Goal: Task Accomplishment & Management: Use online tool/utility

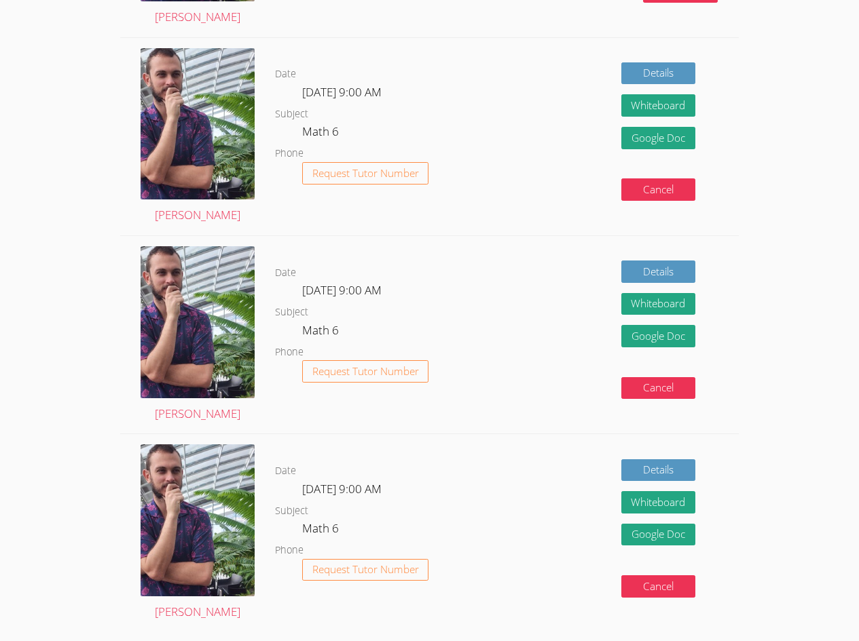
scroll to position [475, 0]
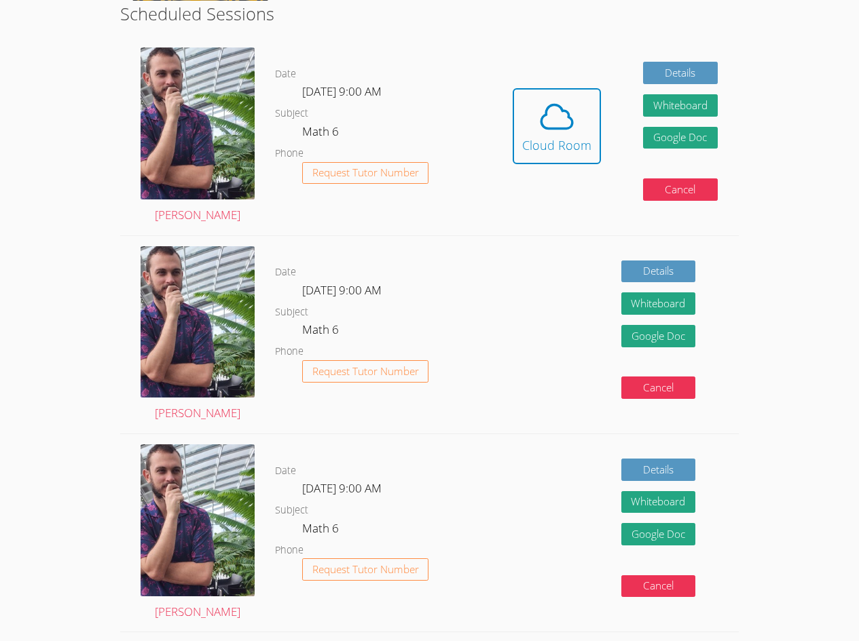
scroll to position [204, 0]
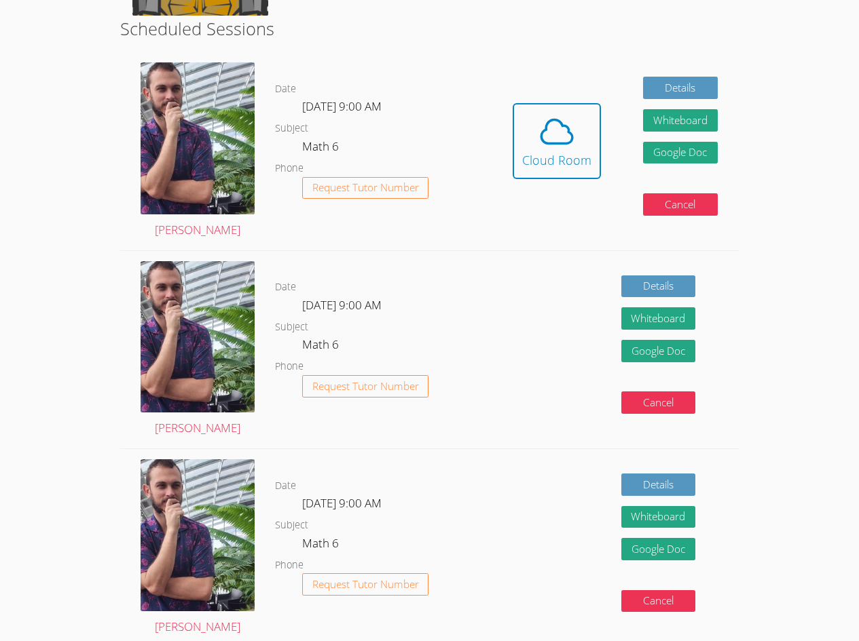
drag, startPoint x: 224, startPoint y: 239, endPoint x: 451, endPoint y: 261, distance: 227.8
click at [451, 261] on div "Date Wed Aug 20, 9:00 AM Subject Math 6 Phone Request Tutor Number" at bounding box center [383, 350] width 217 height 198
click at [556, 132] on icon at bounding box center [557, 132] width 38 height 38
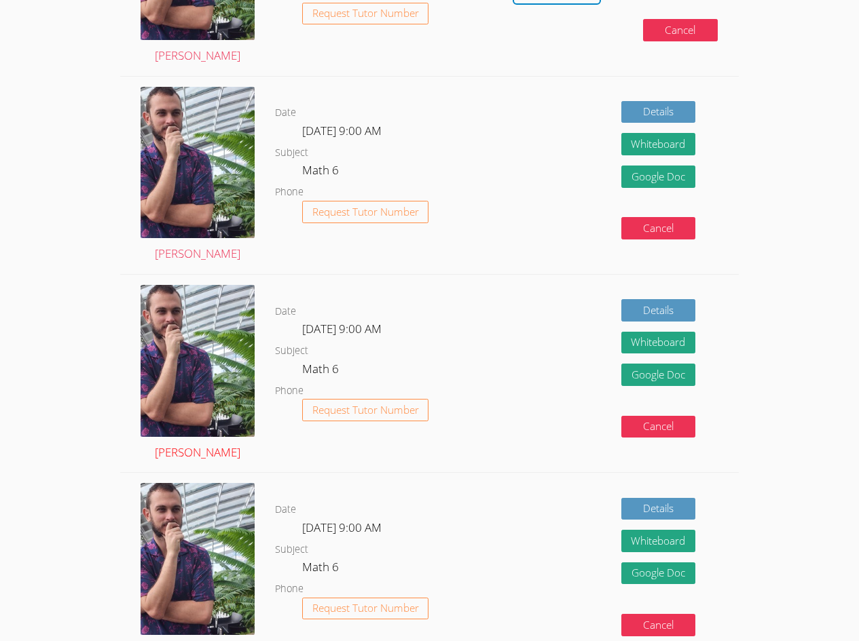
scroll to position [339, 0]
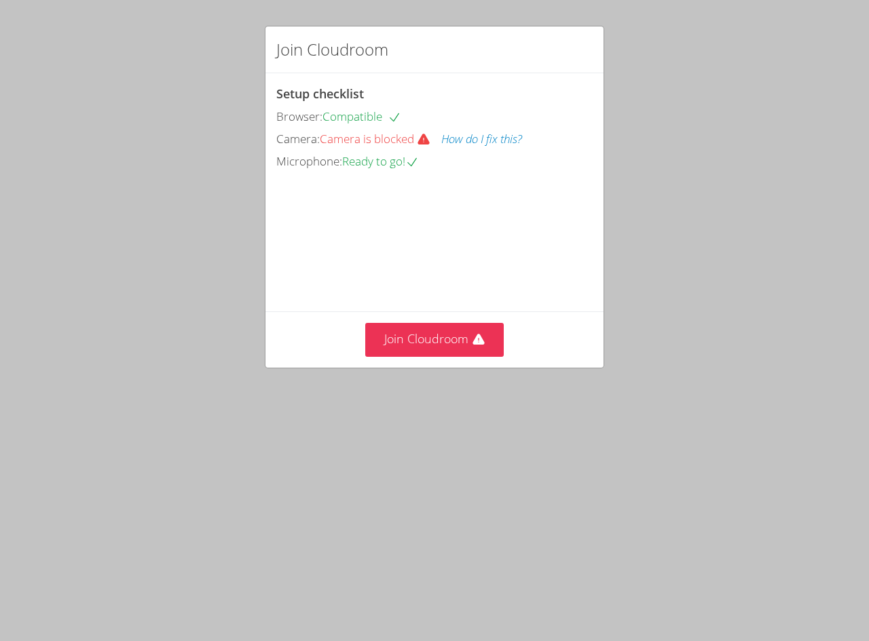
click at [510, 141] on button "How do I fix this?" at bounding box center [481, 140] width 81 height 20
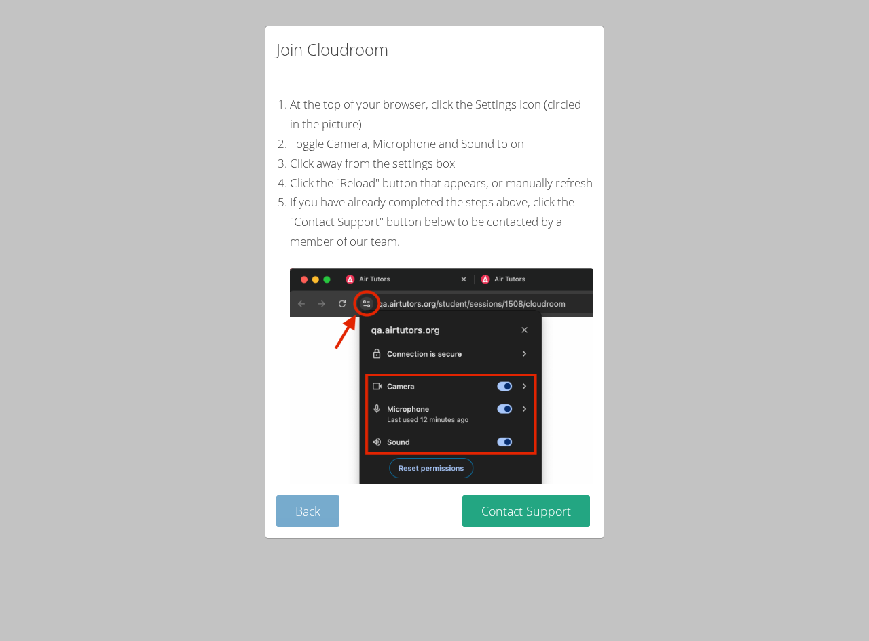
drag, startPoint x: 527, startPoint y: 515, endPoint x: 324, endPoint y: 505, distance: 203.2
click at [324, 505] on div "Back Contact Support" at bounding box center [434, 512] width 316 height 32
click at [323, 507] on button "Back" at bounding box center [307, 512] width 63 height 32
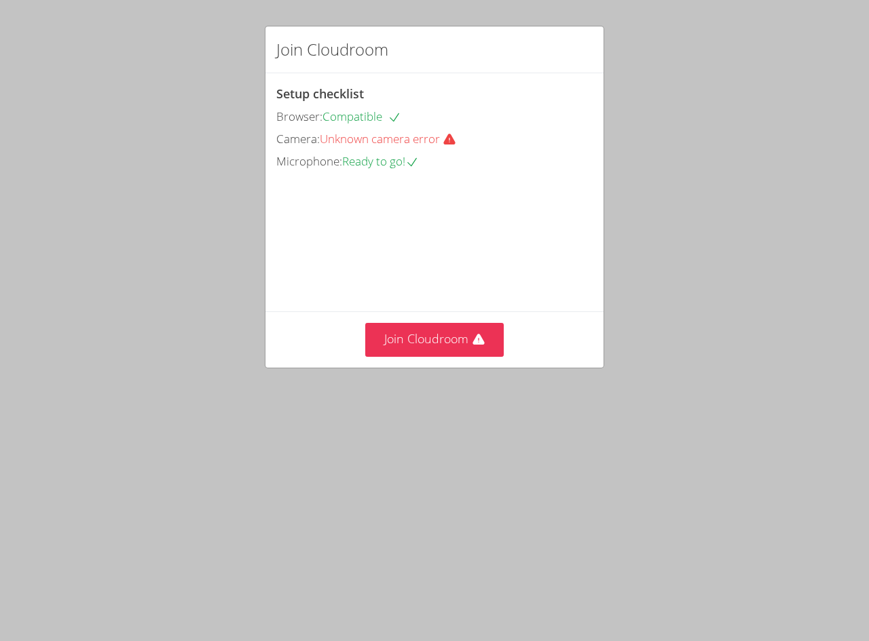
click at [383, 284] on video at bounding box center [378, 234] width 204 height 102
click at [399, 356] on button "Join Cloudroom" at bounding box center [434, 339] width 139 height 33
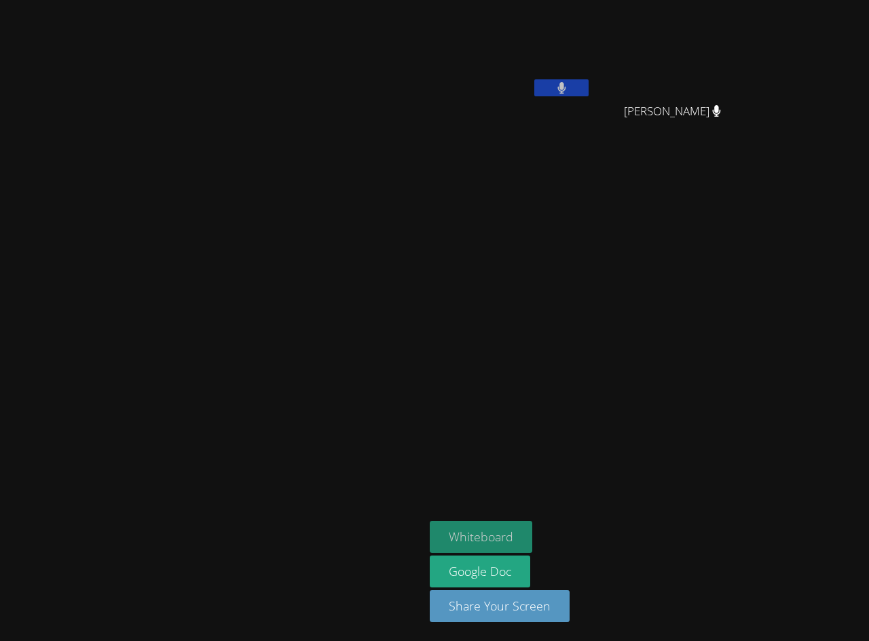
click at [532, 533] on button "Whiteboard" at bounding box center [481, 537] width 102 height 32
click at [574, 61] on video at bounding box center [511, 50] width 162 height 91
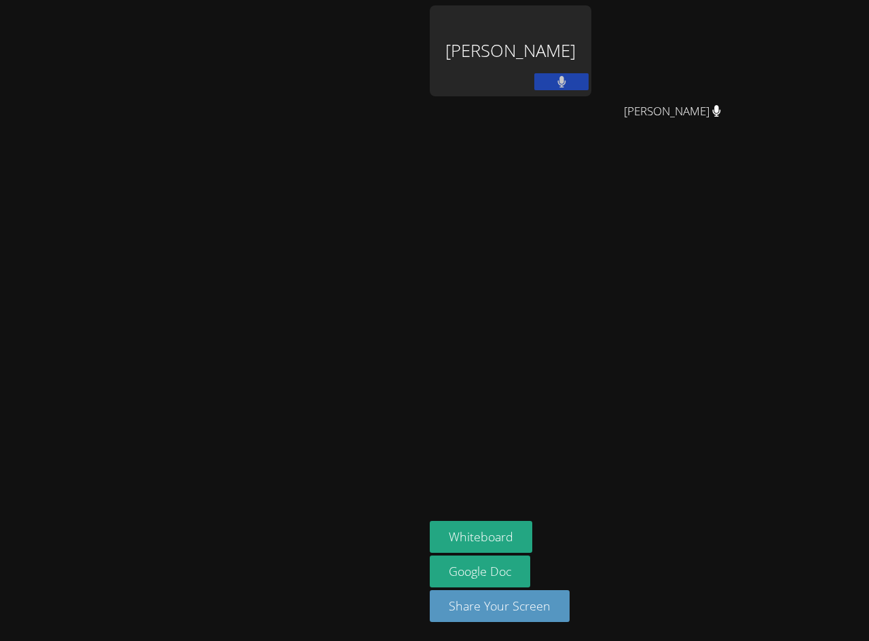
drag, startPoint x: 550, startPoint y: 260, endPoint x: 550, endPoint y: 236, distance: 23.8
click at [550, 236] on aside "Zion Hicks Aniyah Gattis Aniyah Gattis Whiteboard Google Doc Share Your Screen" at bounding box center [593, 320] width 339 height 641
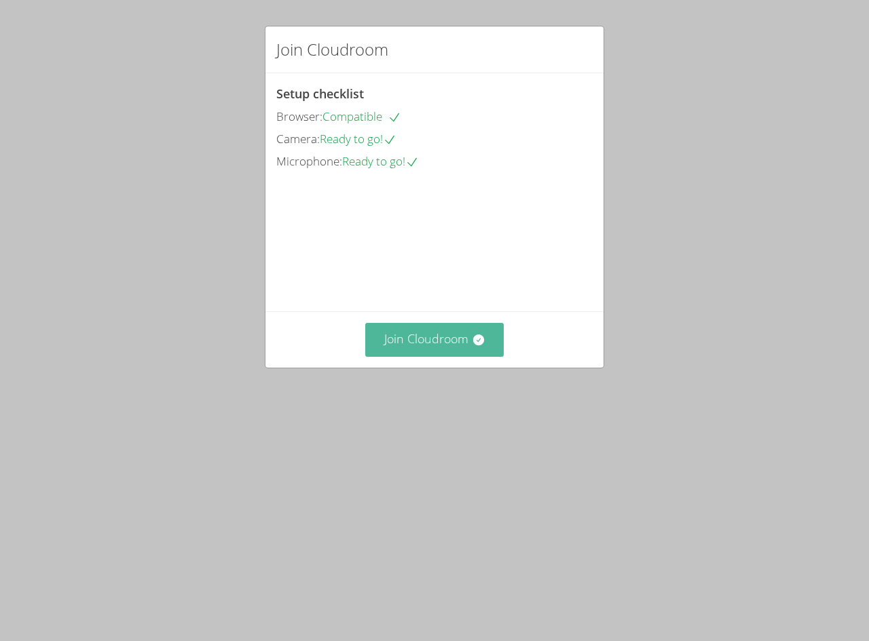
click at [436, 356] on button "Join Cloudroom" at bounding box center [434, 339] width 139 height 33
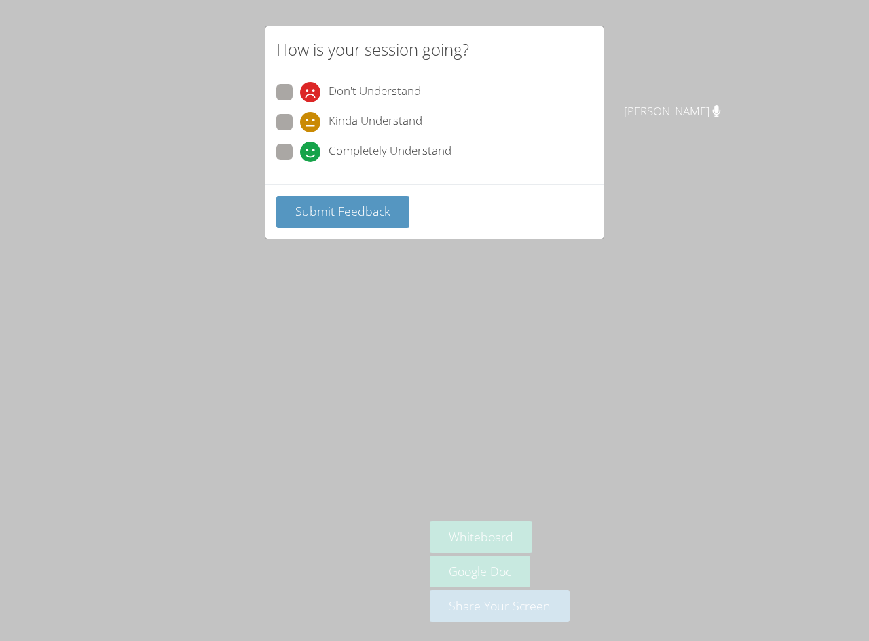
click at [300, 162] on span at bounding box center [300, 162] width 0 height 0
click at [300, 155] on input "Completely Understand" at bounding box center [306, 150] width 12 height 12
radio input "true"
click at [0, 0] on form "Don't Understand Kinda Understand Completely Understand Submit Feedback" at bounding box center [0, 0] width 0 height 0
click at [362, 201] on button "Submit Feedback" at bounding box center [342, 212] width 133 height 32
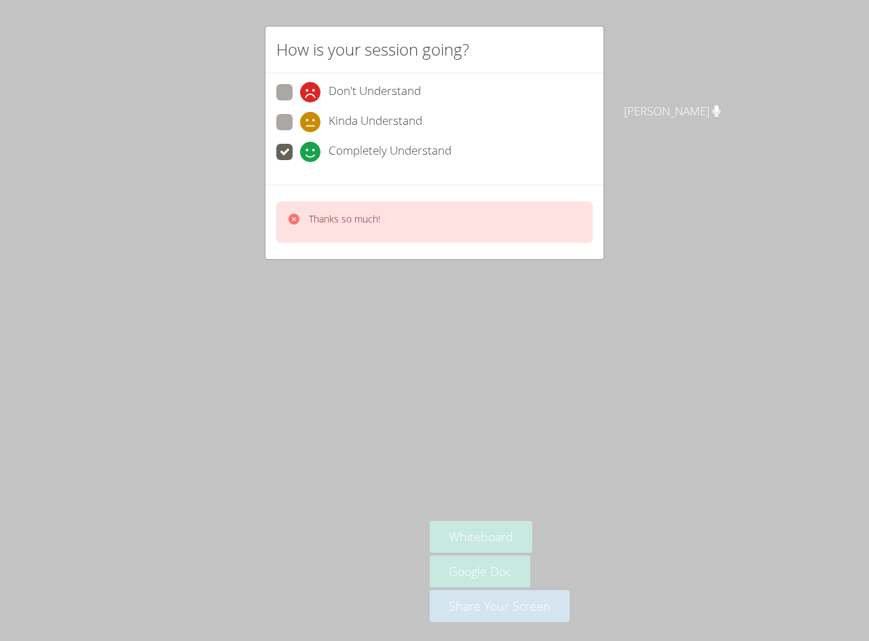
click at [300, 132] on span at bounding box center [300, 132] width 0 height 0
click at [300, 124] on input "Kinda Understand" at bounding box center [306, 120] width 12 height 12
radio input "true"
click at [300, 162] on span at bounding box center [300, 162] width 0 height 0
click at [300, 145] on input "Completely Understand" at bounding box center [306, 150] width 12 height 12
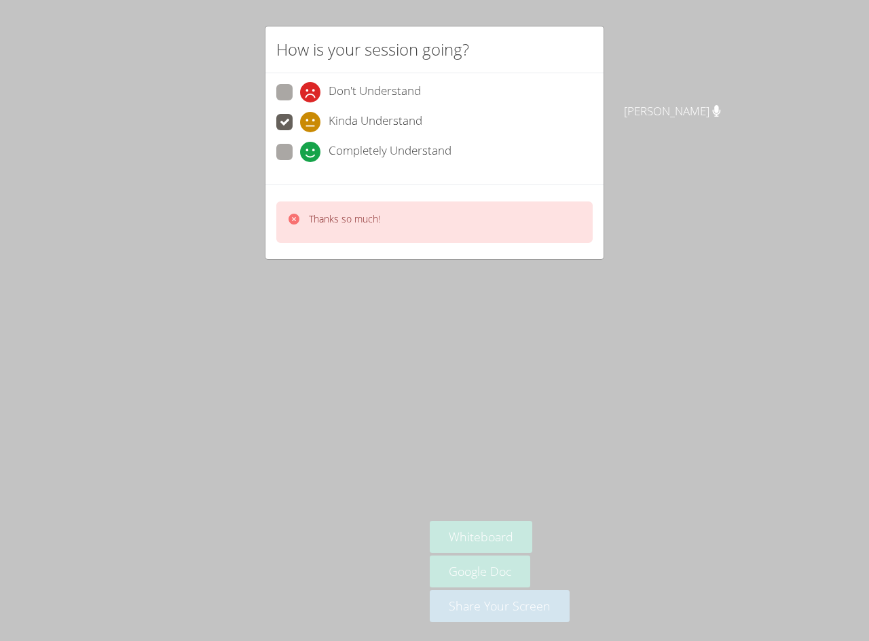
radio input "true"
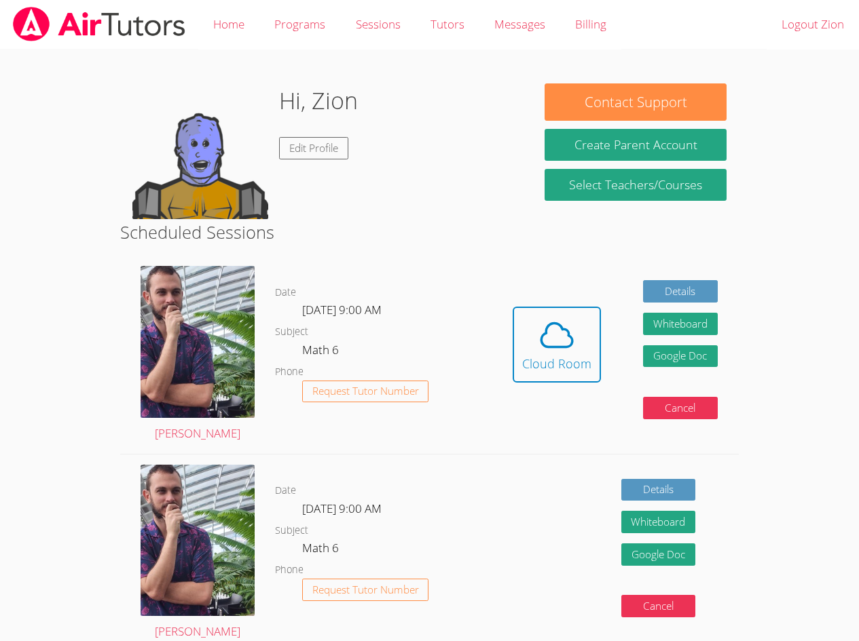
scroll to position [339, 0]
